Goal: Information Seeking & Learning: Learn about a topic

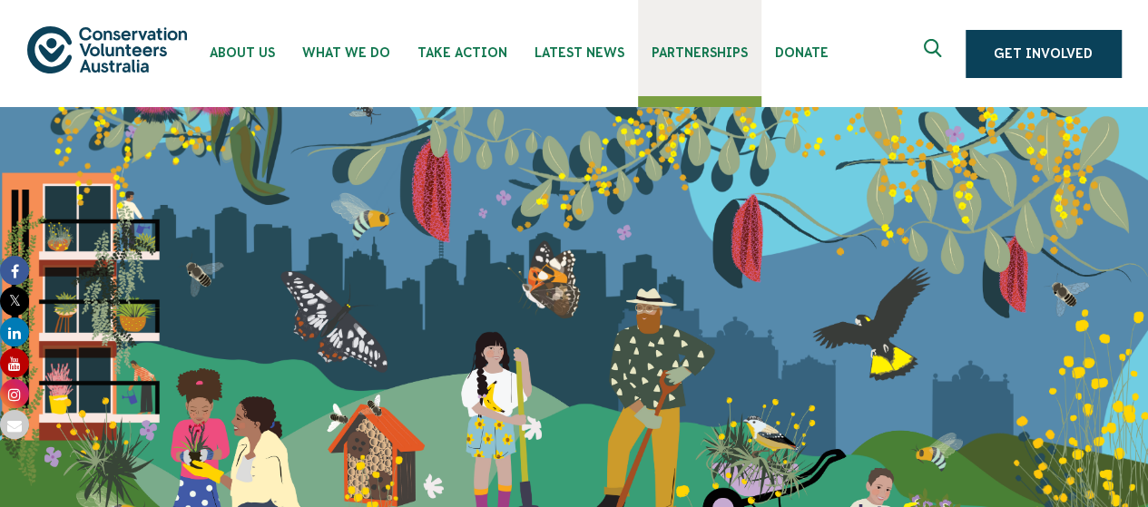
click at [671, 46] on span "Partnerships" at bounding box center [700, 52] width 96 height 15
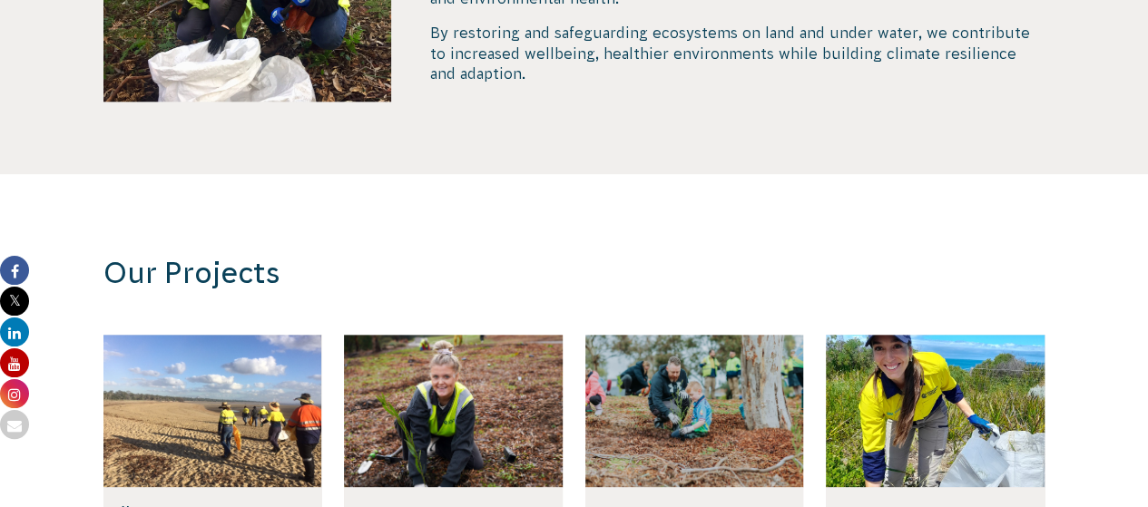
scroll to position [910, 0]
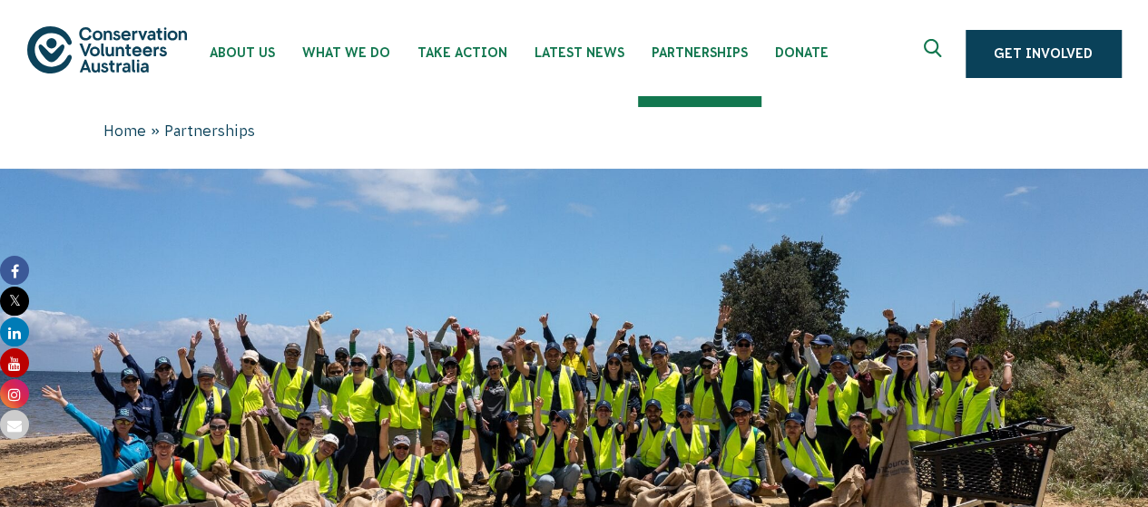
click at [935, 49] on icon "Expand search box" at bounding box center [935, 52] width 23 height 27
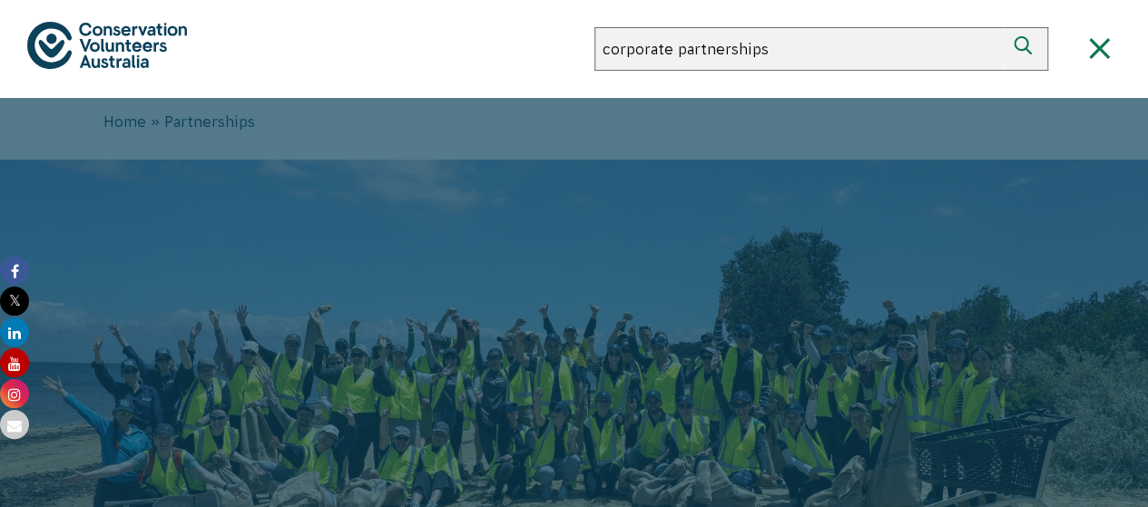
type input "corporate partnerships"
click at [1005, 27] on button "Search" at bounding box center [1027, 49] width 44 height 44
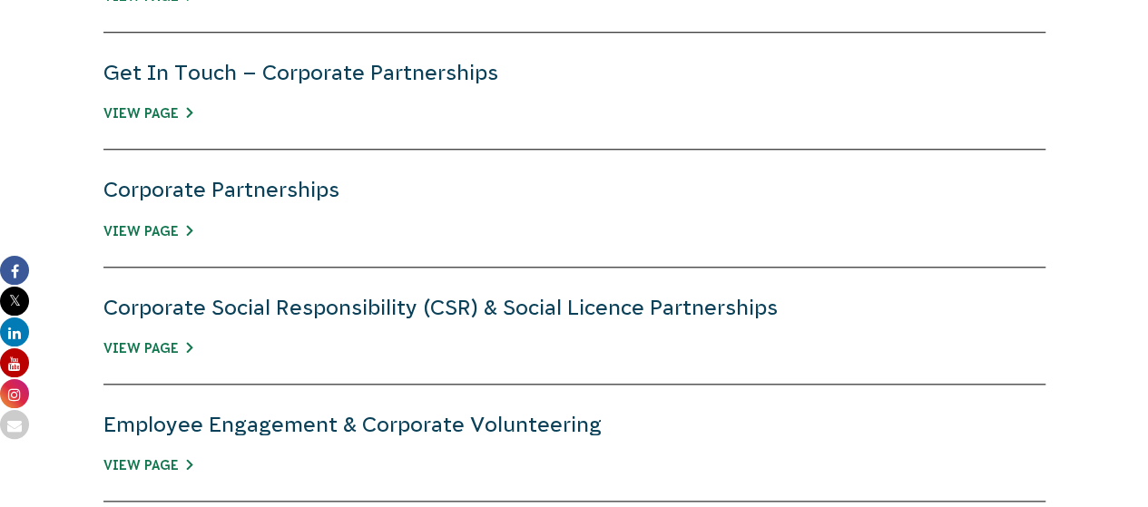
scroll to position [845, 0]
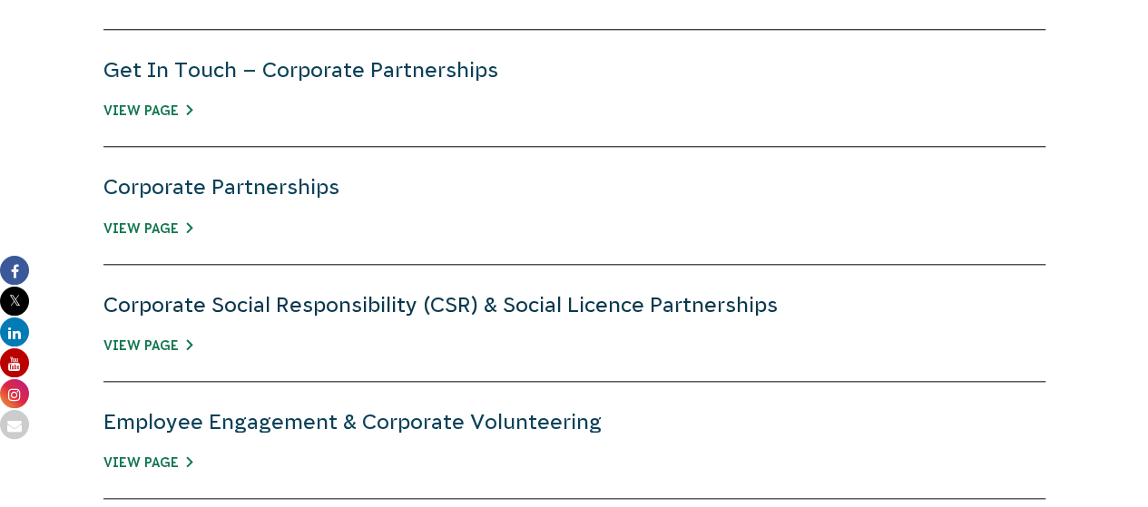
click at [295, 302] on link "Corporate Social Responsibility (CSR) & Social Licence Partnerships" at bounding box center [440, 305] width 674 height 24
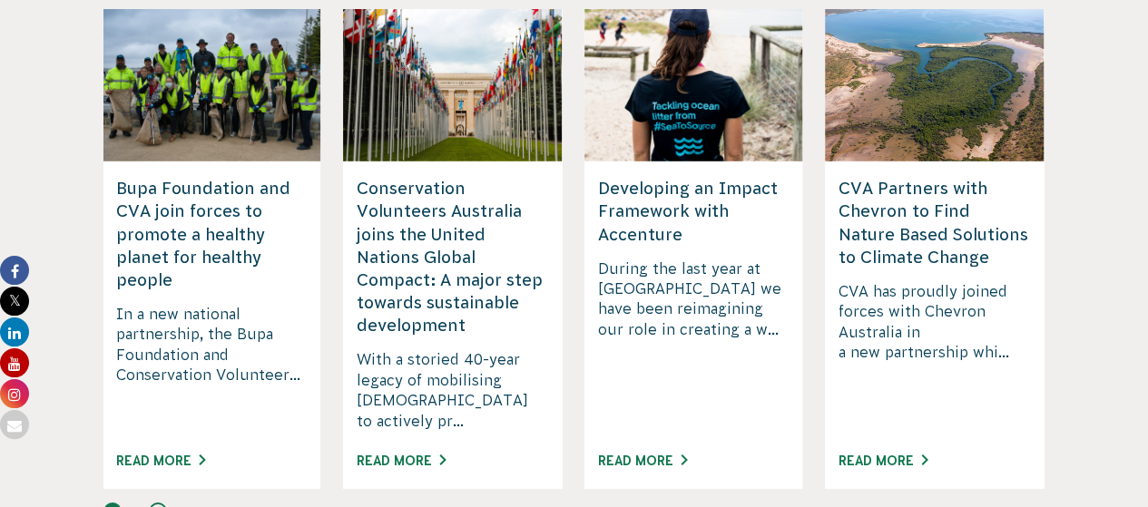
scroll to position [2899, 0]
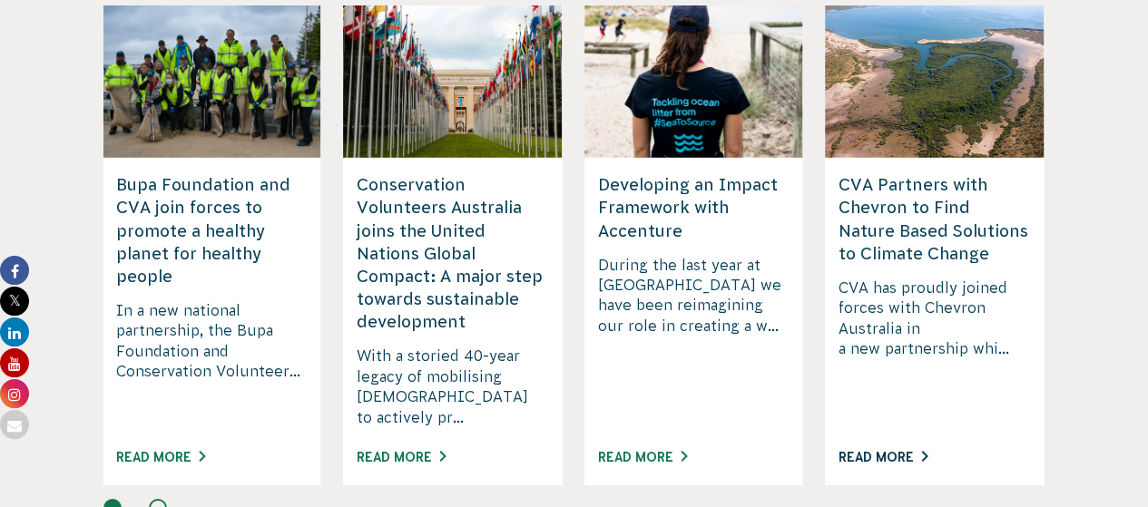
click at [890, 450] on link "Read More" at bounding box center [883, 457] width 89 height 15
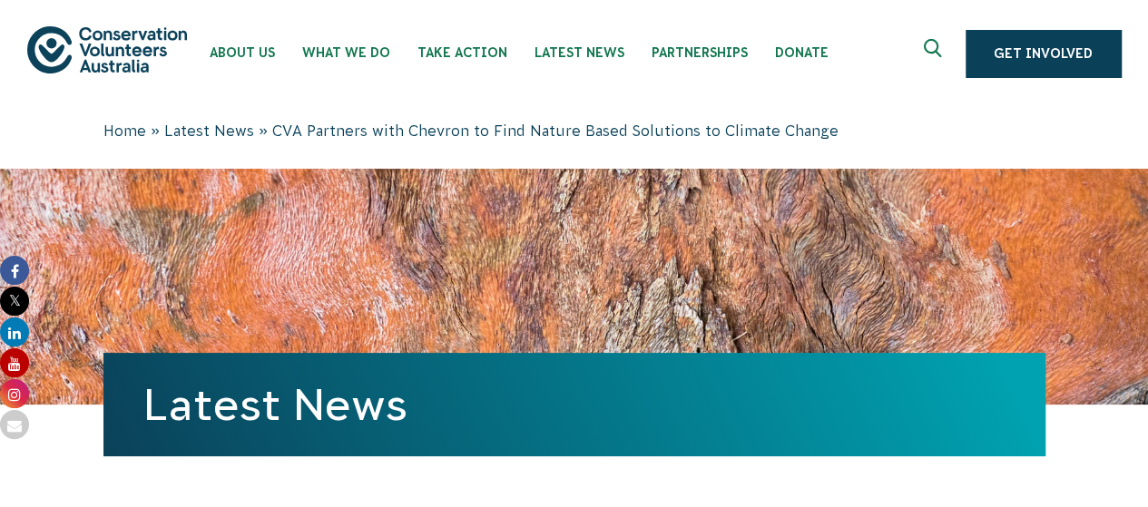
click at [82, 109] on div "Home » Latest News » CVA Partners with Chevron to Find Nature Based Solutions t…" at bounding box center [574, 138] width 1011 height 62
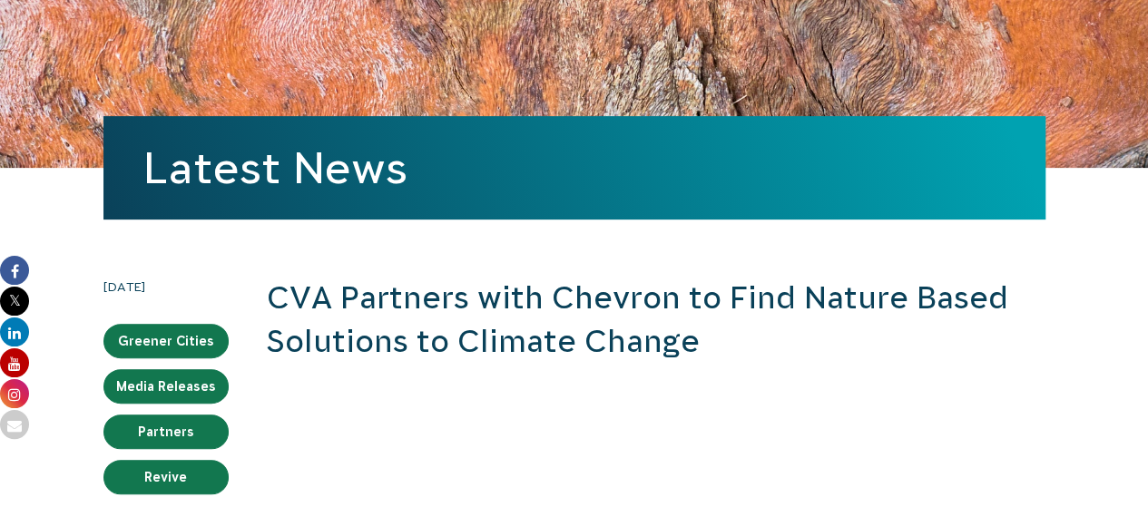
scroll to position [228, 0]
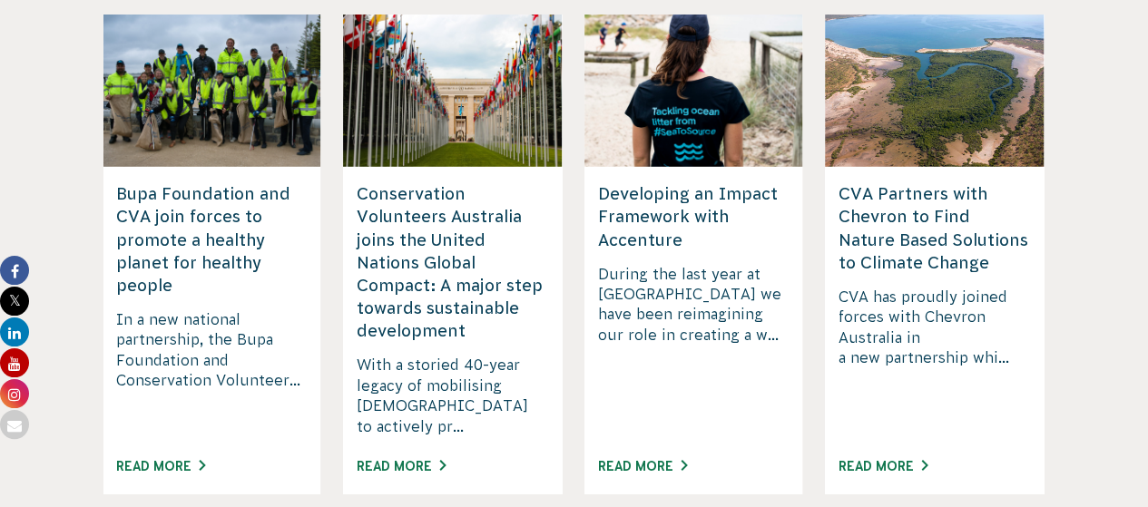
scroll to position [2899, 0]
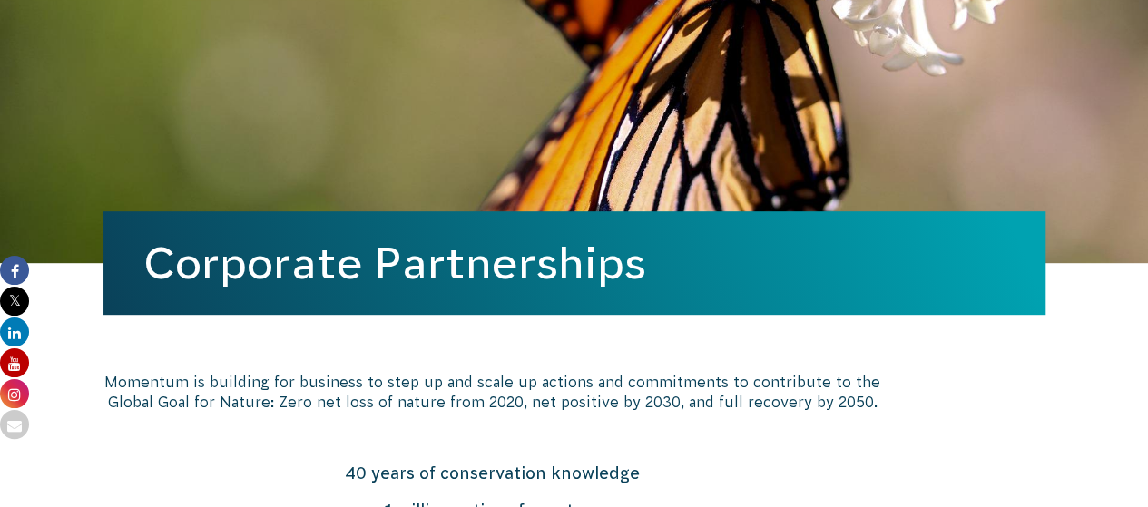
scroll to position [358, 0]
